Goal: Task Accomplishment & Management: Manage account settings

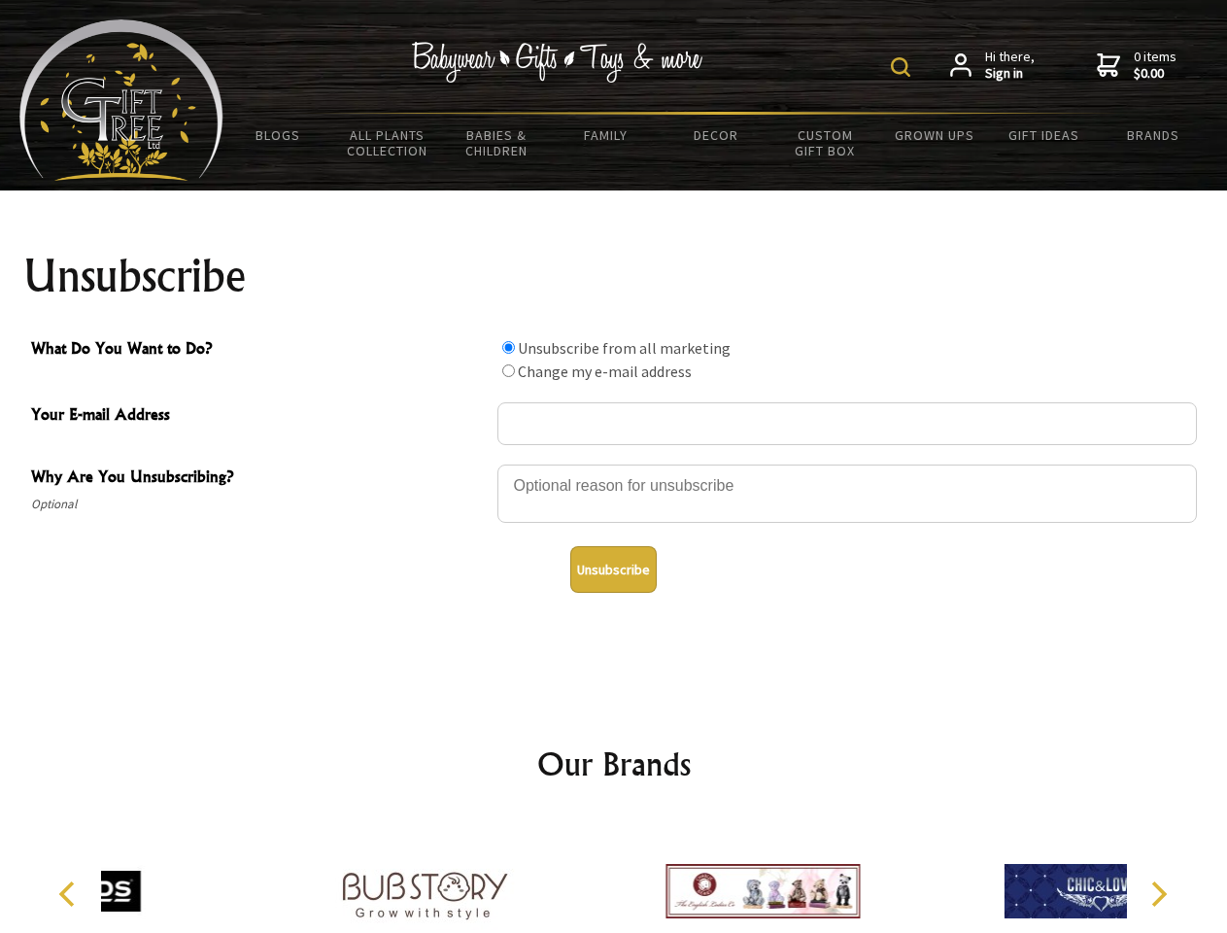
click at [904, 67] on img at bounding box center [900, 66] width 19 height 19
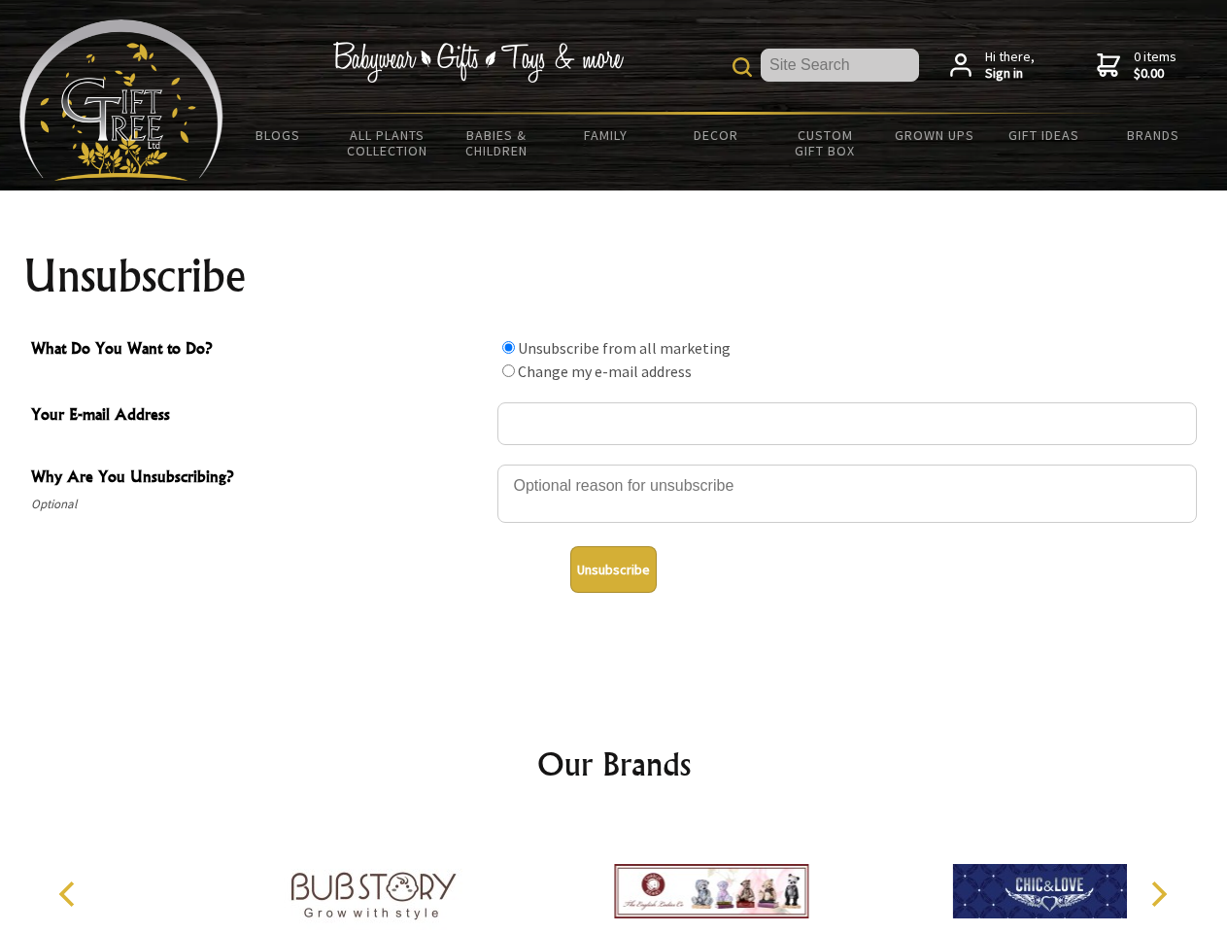
click at [614, 463] on div at bounding box center [847, 496] width 700 height 68
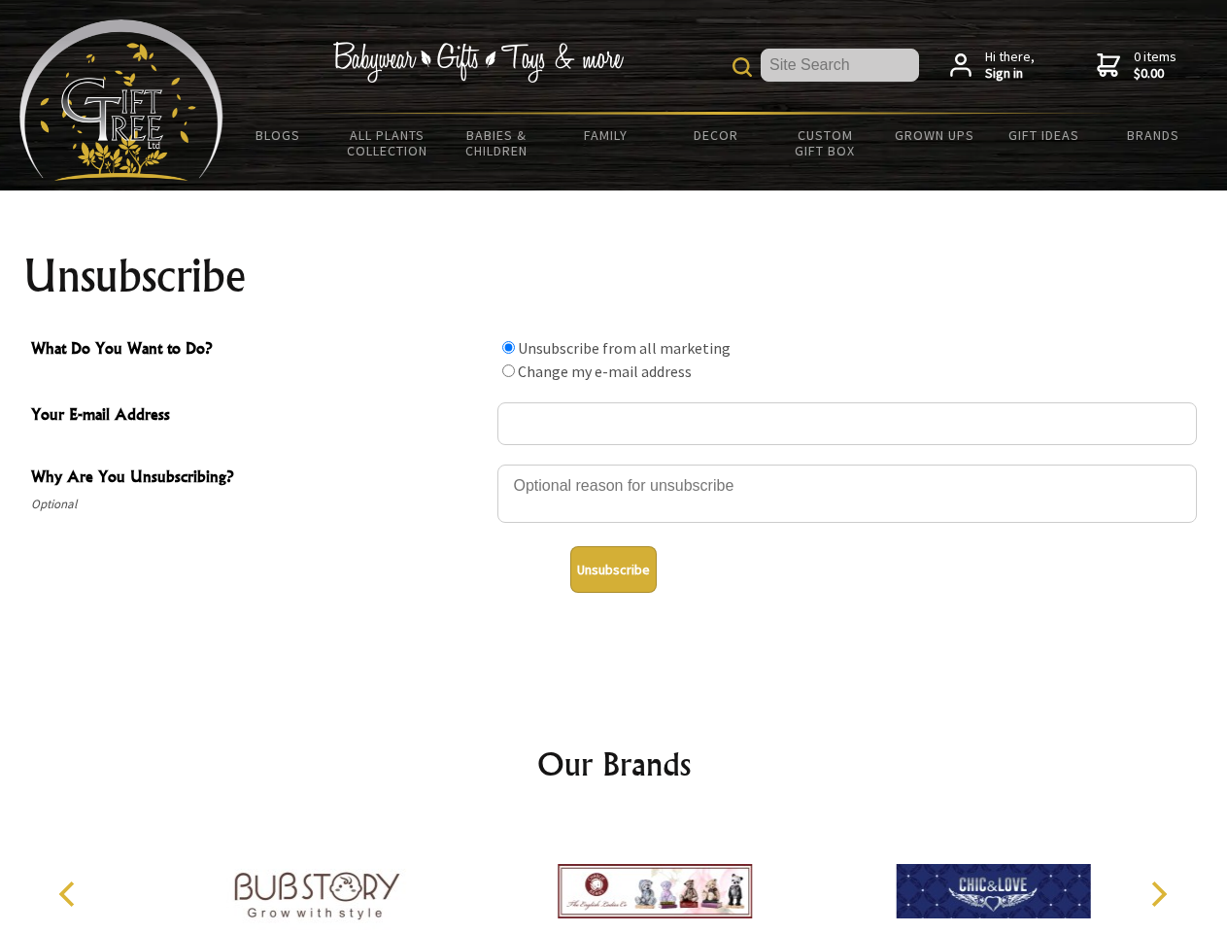
click at [508, 347] on input "What Do You Want to Do?" at bounding box center [508, 347] width 13 height 13
click at [508, 370] on input "What Do You Want to Do?" at bounding box center [508, 370] width 13 height 13
radio input "true"
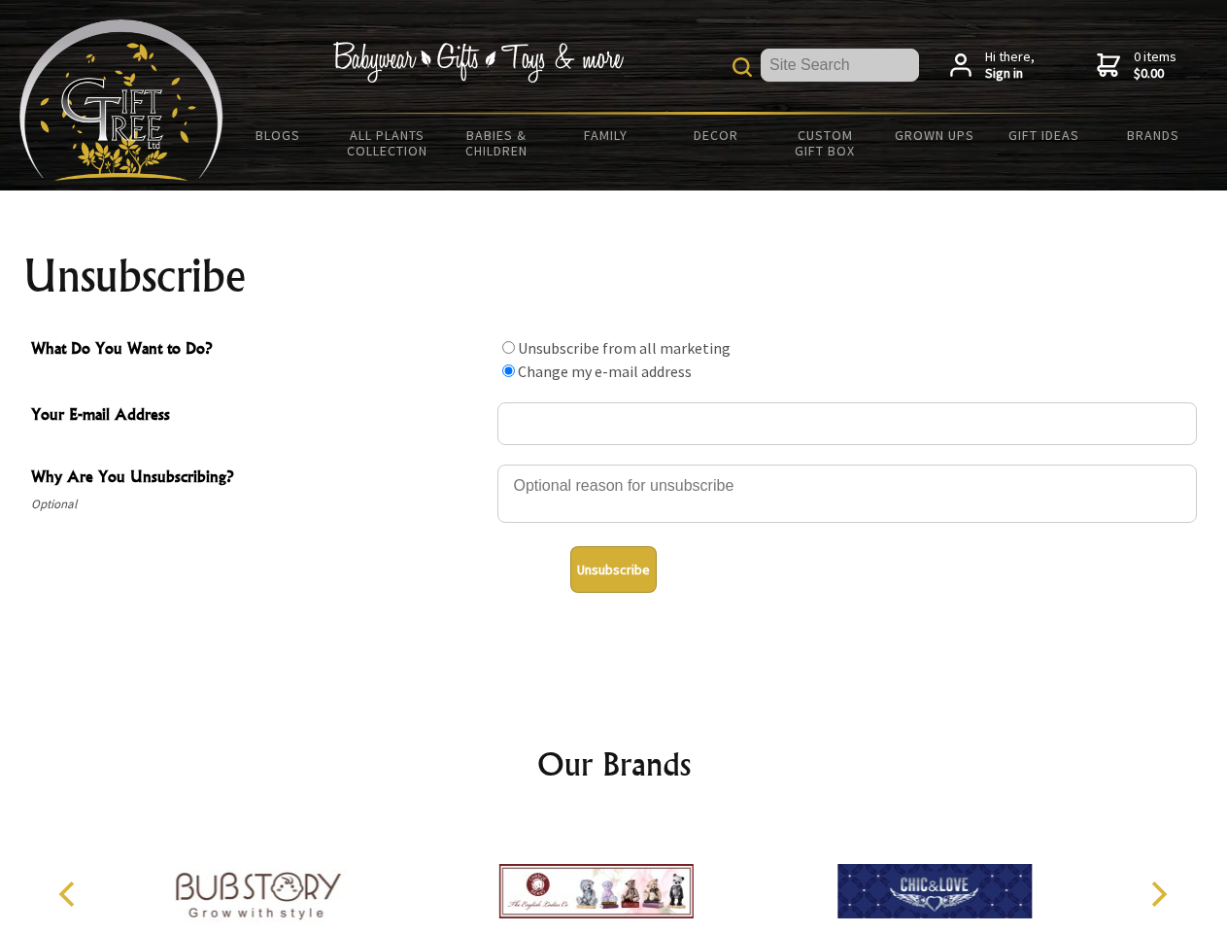
click at [613, 569] on button "Unsubscribe" at bounding box center [613, 569] width 86 height 47
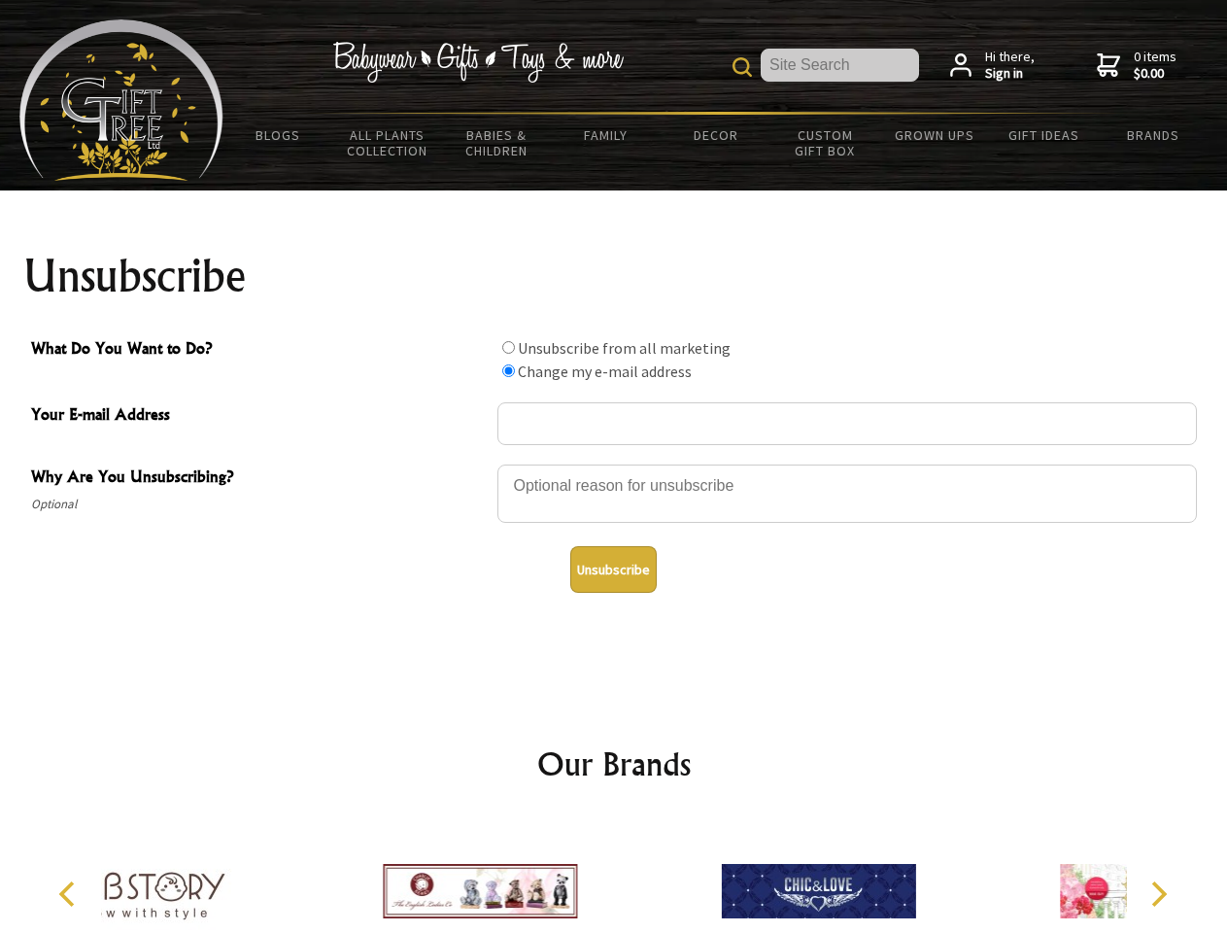
click at [649, 875] on div at bounding box center [818, 894] width 338 height 152
click at [70, 894] on icon "Previous" at bounding box center [68, 893] width 25 height 25
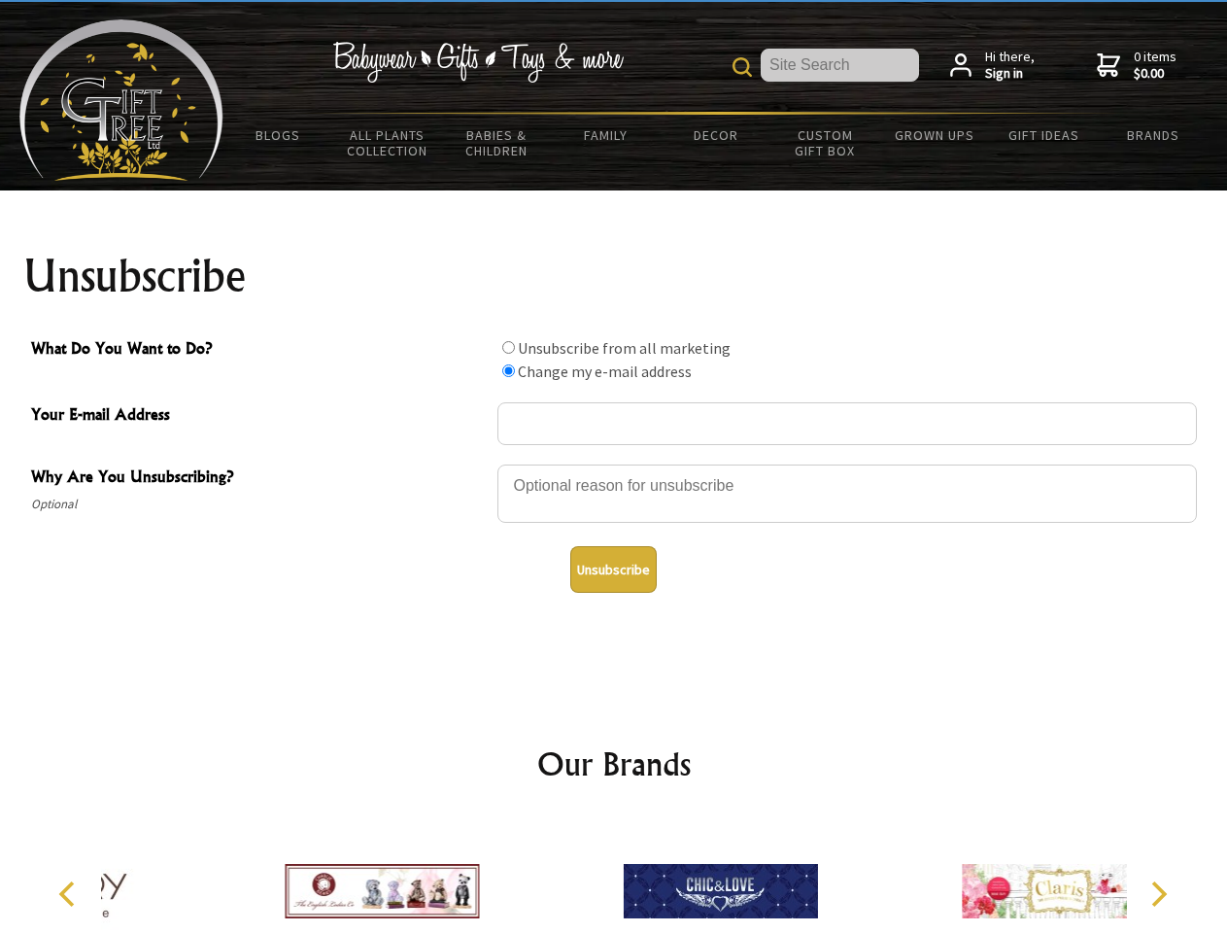
click at [1158, 894] on icon "Next" at bounding box center [1156, 893] width 25 height 25
